Goal: Check status: Check status

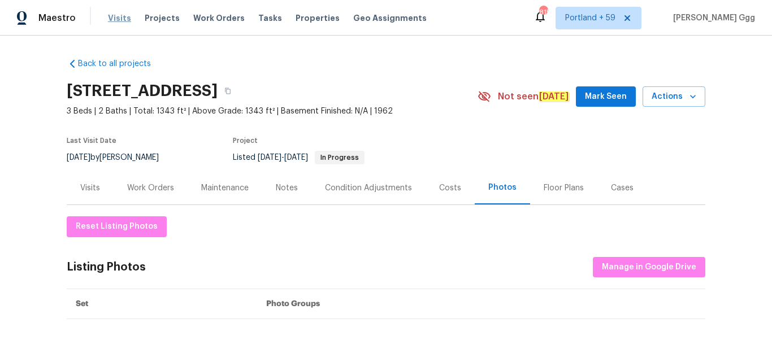
click at [119, 17] on span "Visits" at bounding box center [119, 17] width 23 height 11
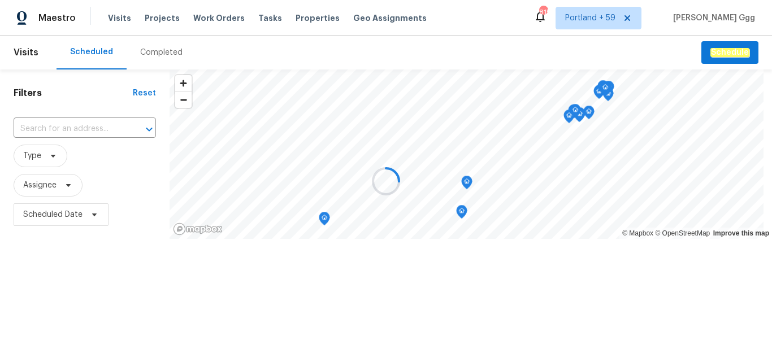
click at [153, 52] on div at bounding box center [386, 181] width 772 height 362
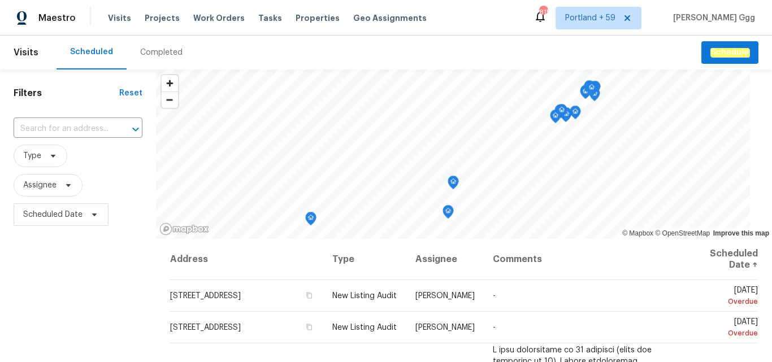
click at [153, 50] on div "Completed" at bounding box center [161, 52] width 42 height 11
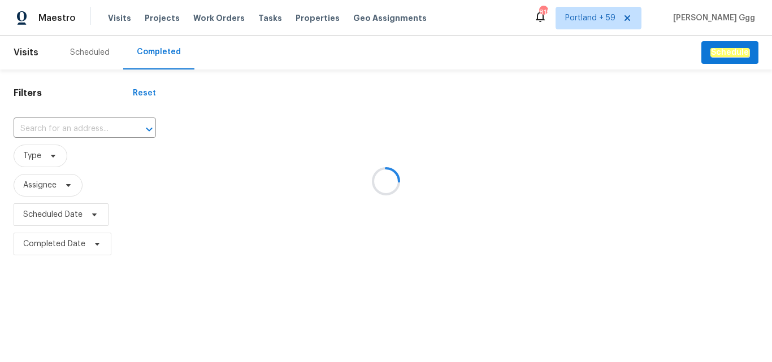
click at [62, 128] on div at bounding box center [386, 181] width 772 height 362
click at [60, 124] on div at bounding box center [386, 181] width 772 height 362
drag, startPoint x: 53, startPoint y: 126, endPoint x: 39, endPoint y: 125, distance: 14.2
click at [40, 126] on div at bounding box center [386, 181] width 772 height 362
click at [34, 126] on div at bounding box center [386, 181] width 772 height 362
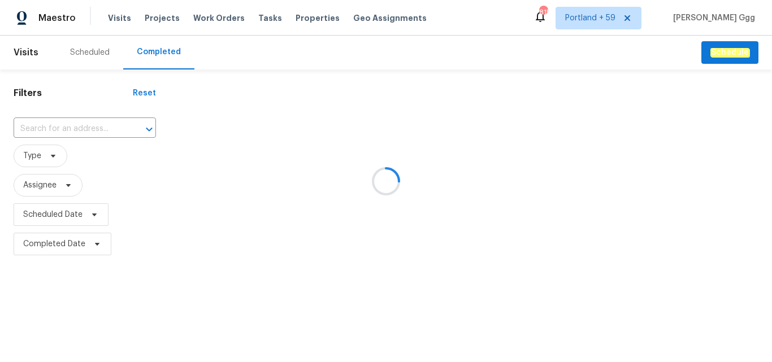
drag, startPoint x: 34, startPoint y: 126, endPoint x: 29, endPoint y: 127, distance: 5.8
click at [29, 127] on div at bounding box center [386, 181] width 772 height 362
drag, startPoint x: 41, startPoint y: 127, endPoint x: 33, endPoint y: 129, distance: 8.8
click at [33, 129] on div at bounding box center [386, 181] width 772 height 362
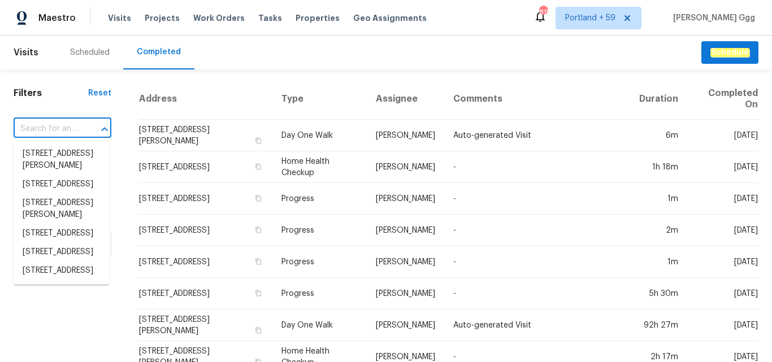
paste input "[STREET_ADDRESS][US_STATE]"
type input "[STREET_ADDRESS][US_STATE]"
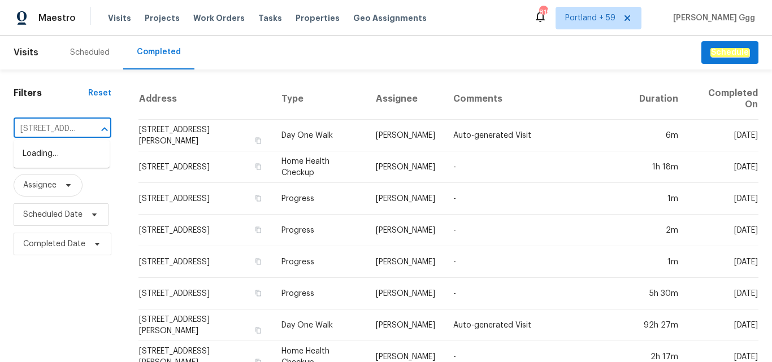
scroll to position [0, 109]
click at [34, 154] on li "[STREET_ADDRESS][US_STATE]" at bounding box center [62, 160] width 96 height 31
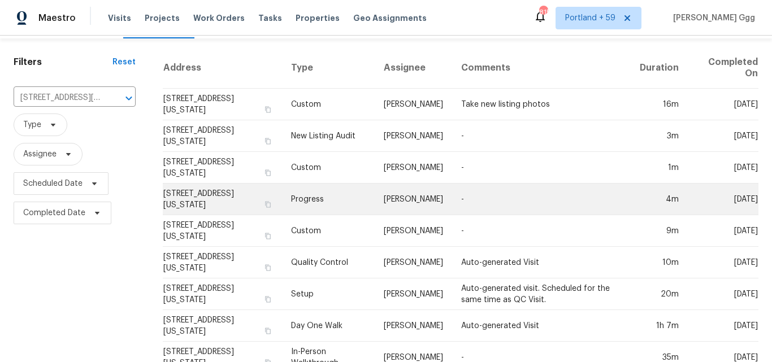
scroll to position [60, 0]
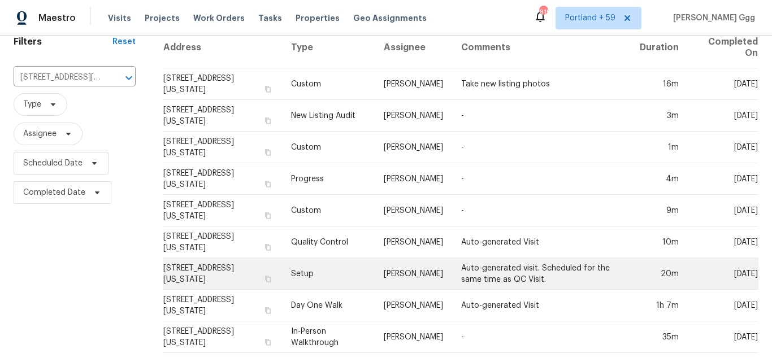
click at [318, 266] on td "Setup" at bounding box center [328, 274] width 93 height 32
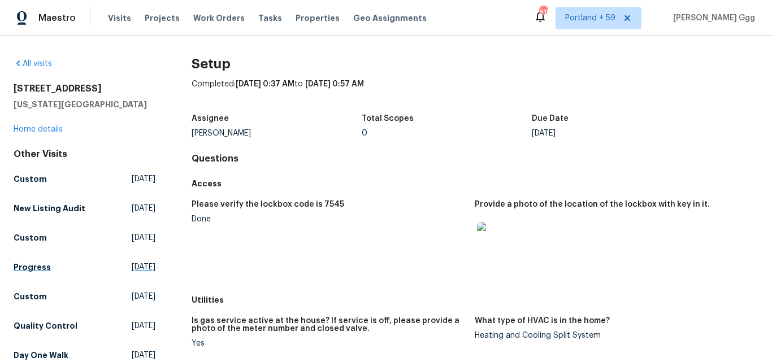
scroll to position [226, 0]
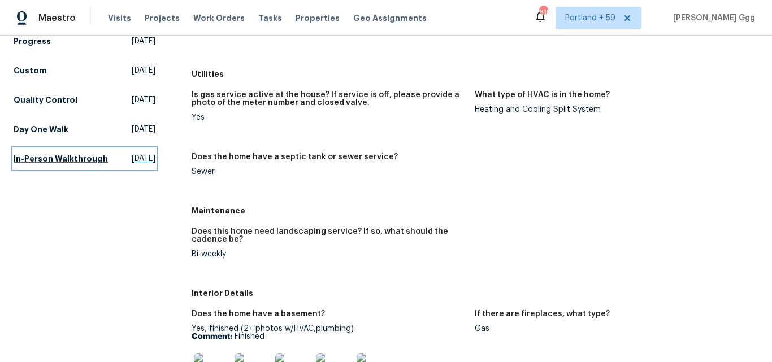
click at [53, 164] on h5 "In-Person Walkthrough" at bounding box center [61, 158] width 94 height 11
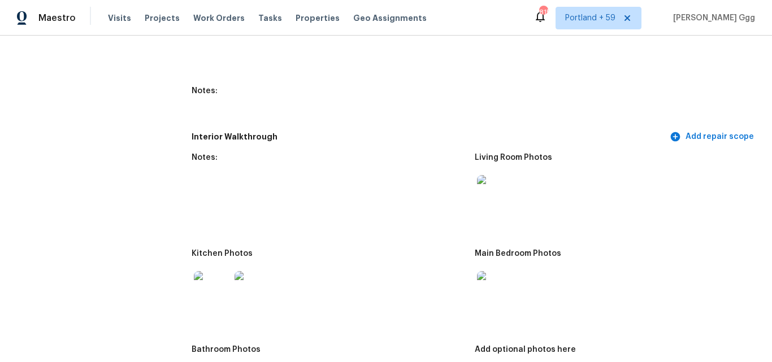
scroll to position [1696, 0]
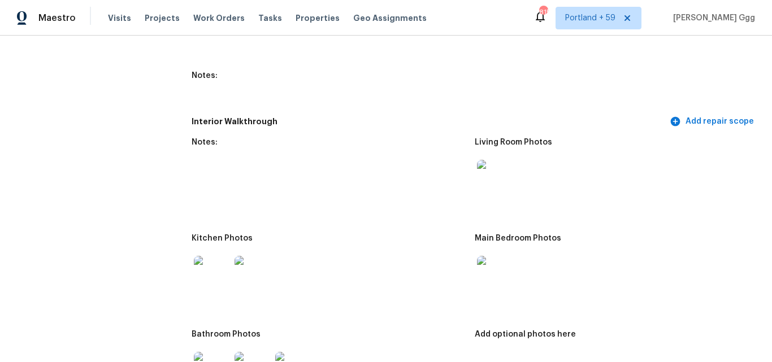
click at [489, 180] on img at bounding box center [495, 178] width 36 height 36
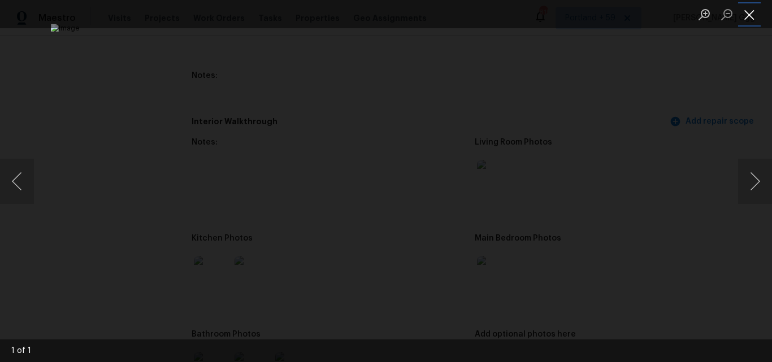
click at [745, 16] on button "Close lightbox" at bounding box center [749, 15] width 23 height 20
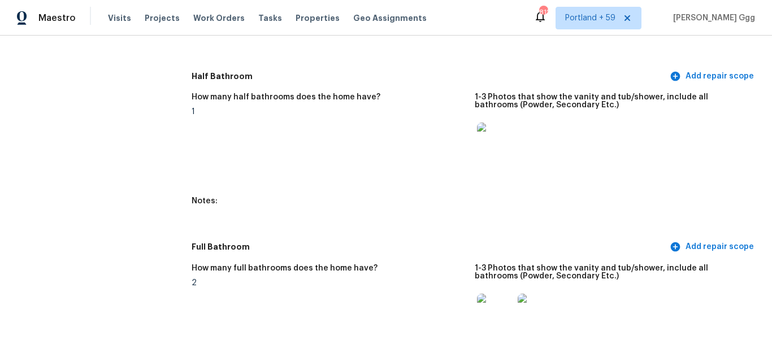
scroll to position [1244, 0]
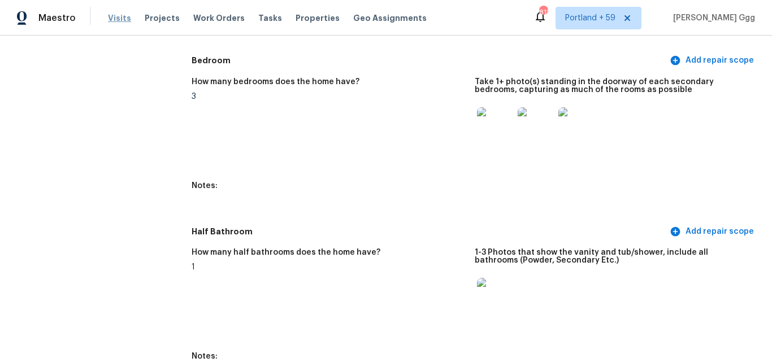
click at [118, 17] on span "Visits" at bounding box center [119, 17] width 23 height 11
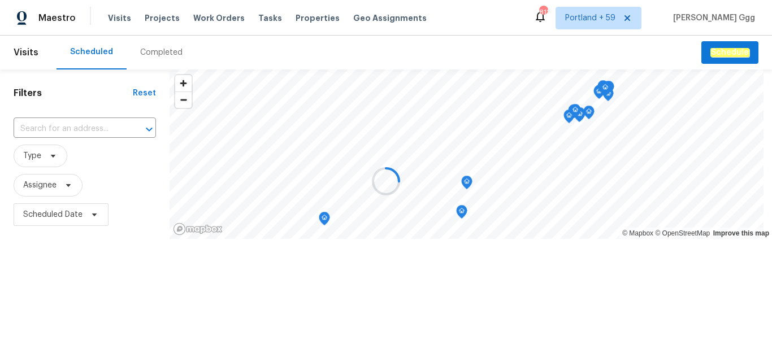
click at [153, 48] on div at bounding box center [386, 181] width 772 height 362
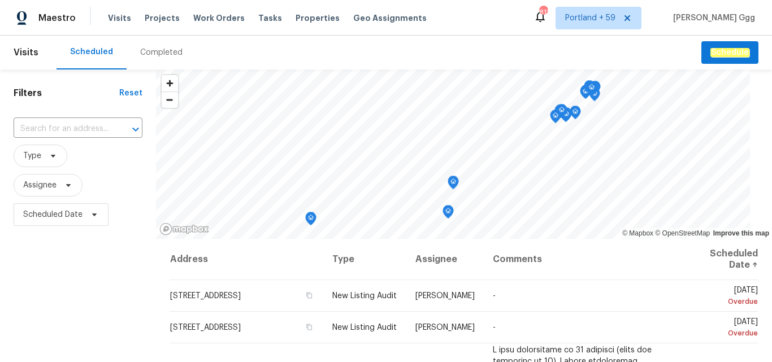
click at [157, 54] on div "Completed" at bounding box center [161, 52] width 42 height 11
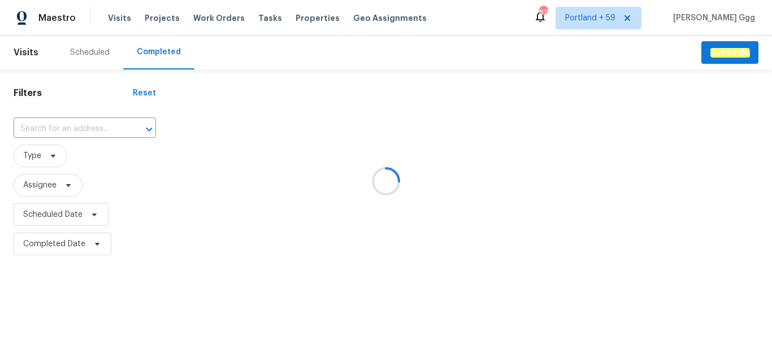
click at [79, 126] on div at bounding box center [386, 181] width 772 height 362
drag, startPoint x: 79, startPoint y: 125, endPoint x: 47, endPoint y: 125, distance: 31.7
click at [47, 125] on div at bounding box center [386, 181] width 772 height 362
drag, startPoint x: 47, startPoint y: 125, endPoint x: 34, endPoint y: 126, distance: 13.0
click at [34, 126] on div at bounding box center [386, 181] width 772 height 362
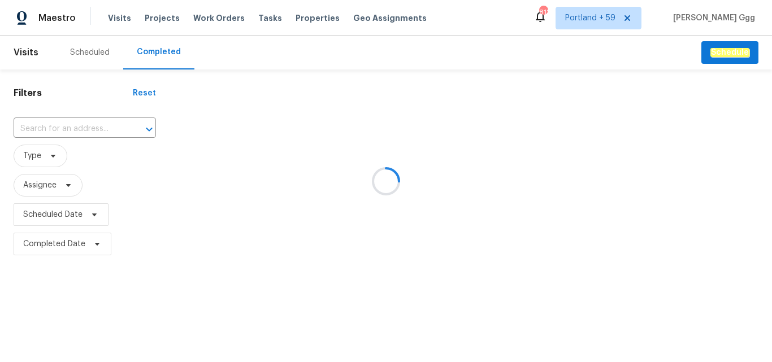
drag, startPoint x: 80, startPoint y: 131, endPoint x: 62, endPoint y: 128, distance: 19.0
click at [62, 128] on div at bounding box center [386, 181] width 772 height 362
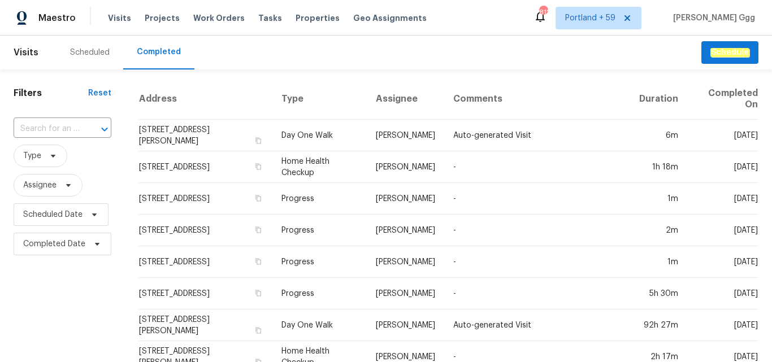
drag, startPoint x: 0, startPoint y: 126, endPoint x: 282, endPoint y: 71, distance: 287.5
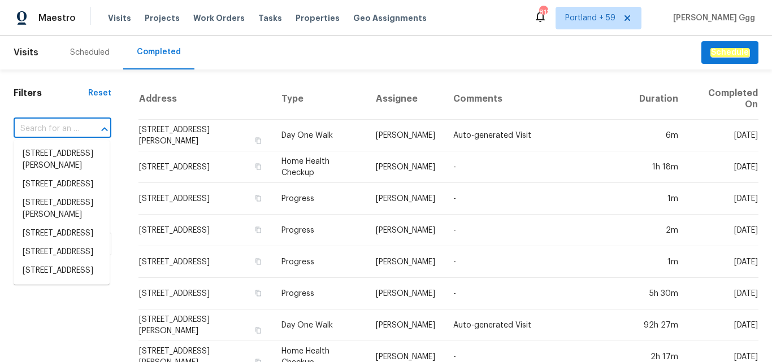
paste input "[STREET_ADDRESS]"
type input "[STREET_ADDRESS]"
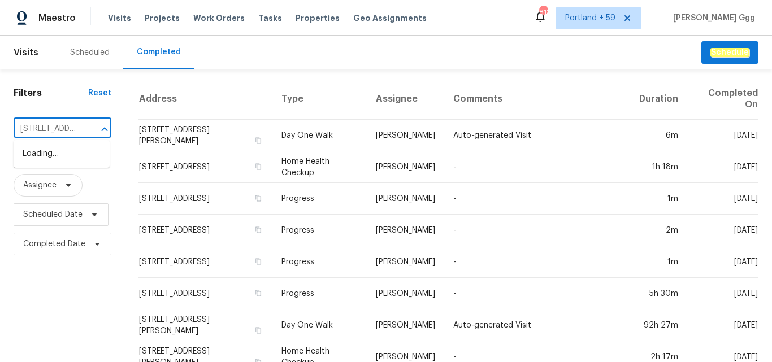
scroll to position [0, 96]
click at [59, 160] on li "[STREET_ADDRESS]" at bounding box center [62, 154] width 96 height 19
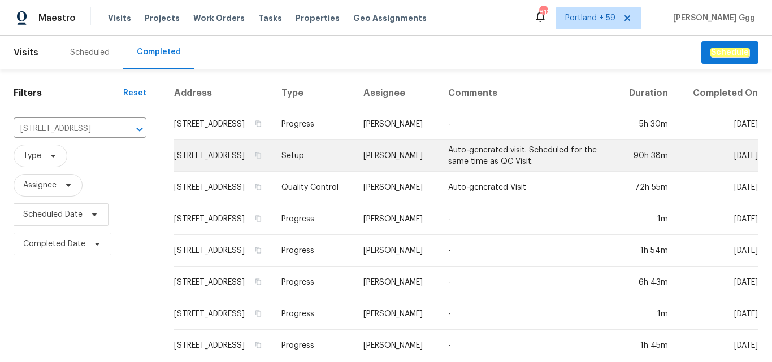
click at [318, 161] on td "Setup" at bounding box center [314, 156] width 82 height 32
